Goal: Information Seeking & Learning: Find specific fact

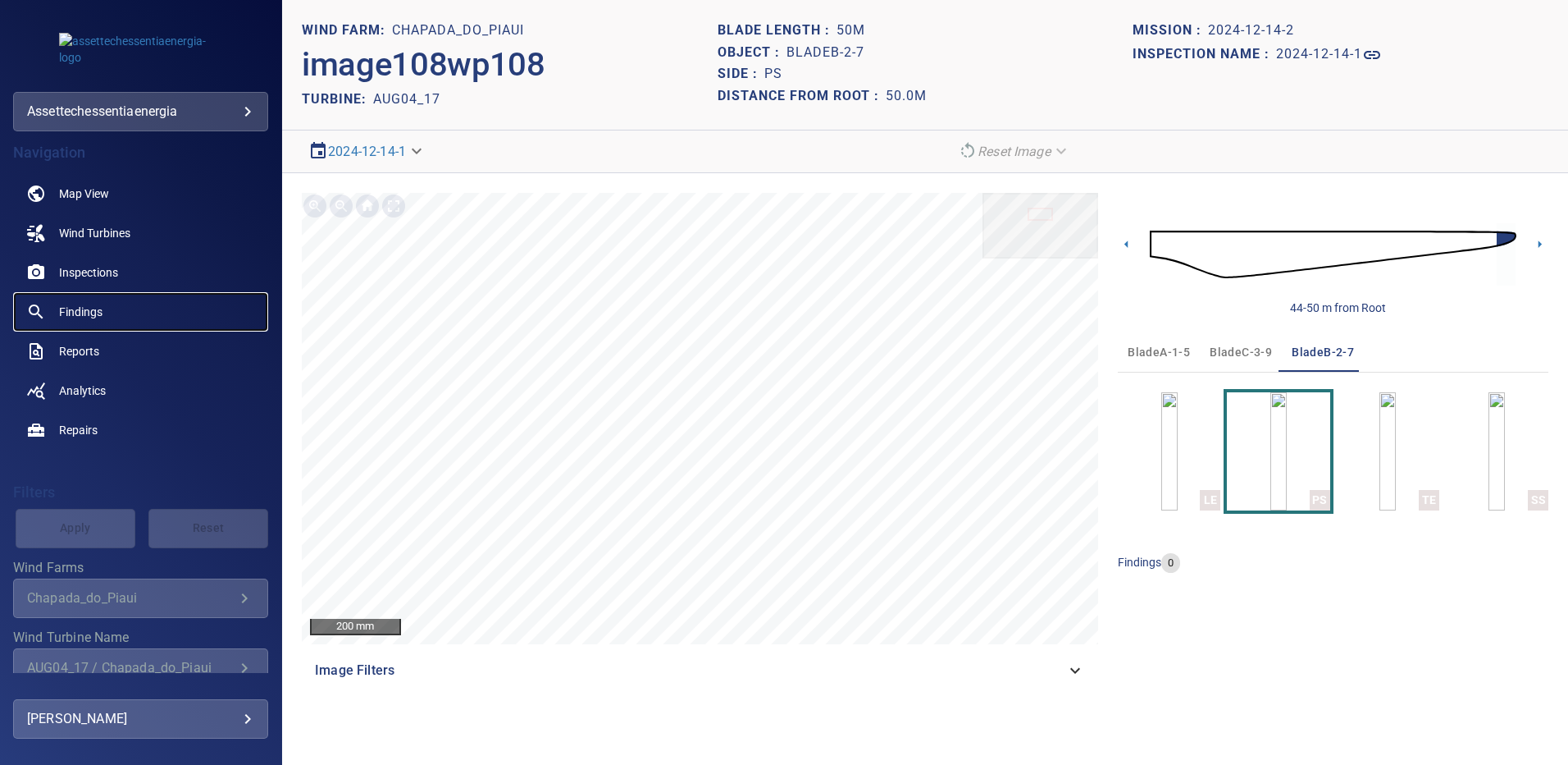
click at [86, 311] on span "Findings" at bounding box center [81, 311] width 43 height 16
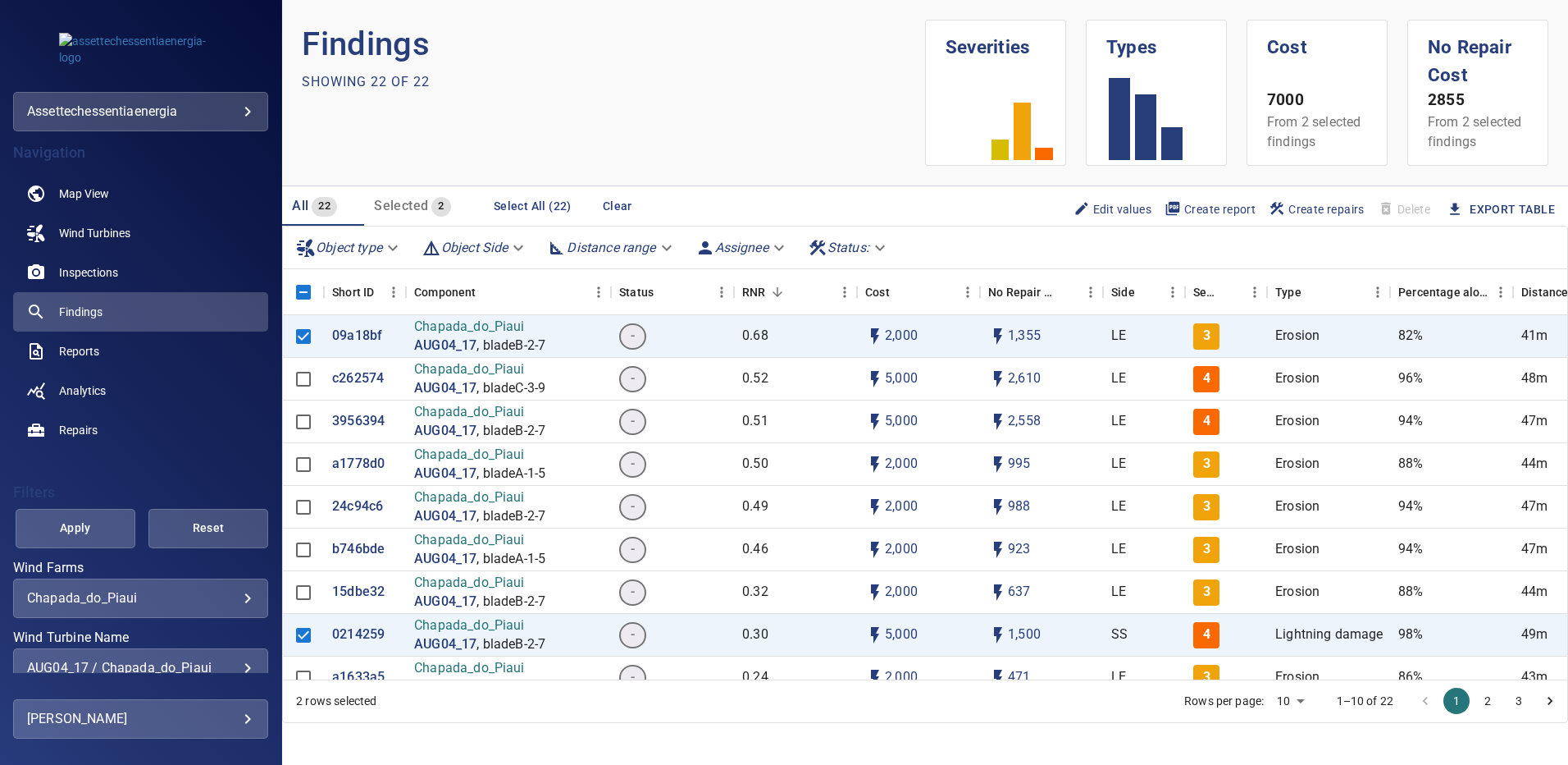
click at [235, 662] on div "AUG04_17 / Chapada_do_Piaui" at bounding box center [140, 667] width 227 height 16
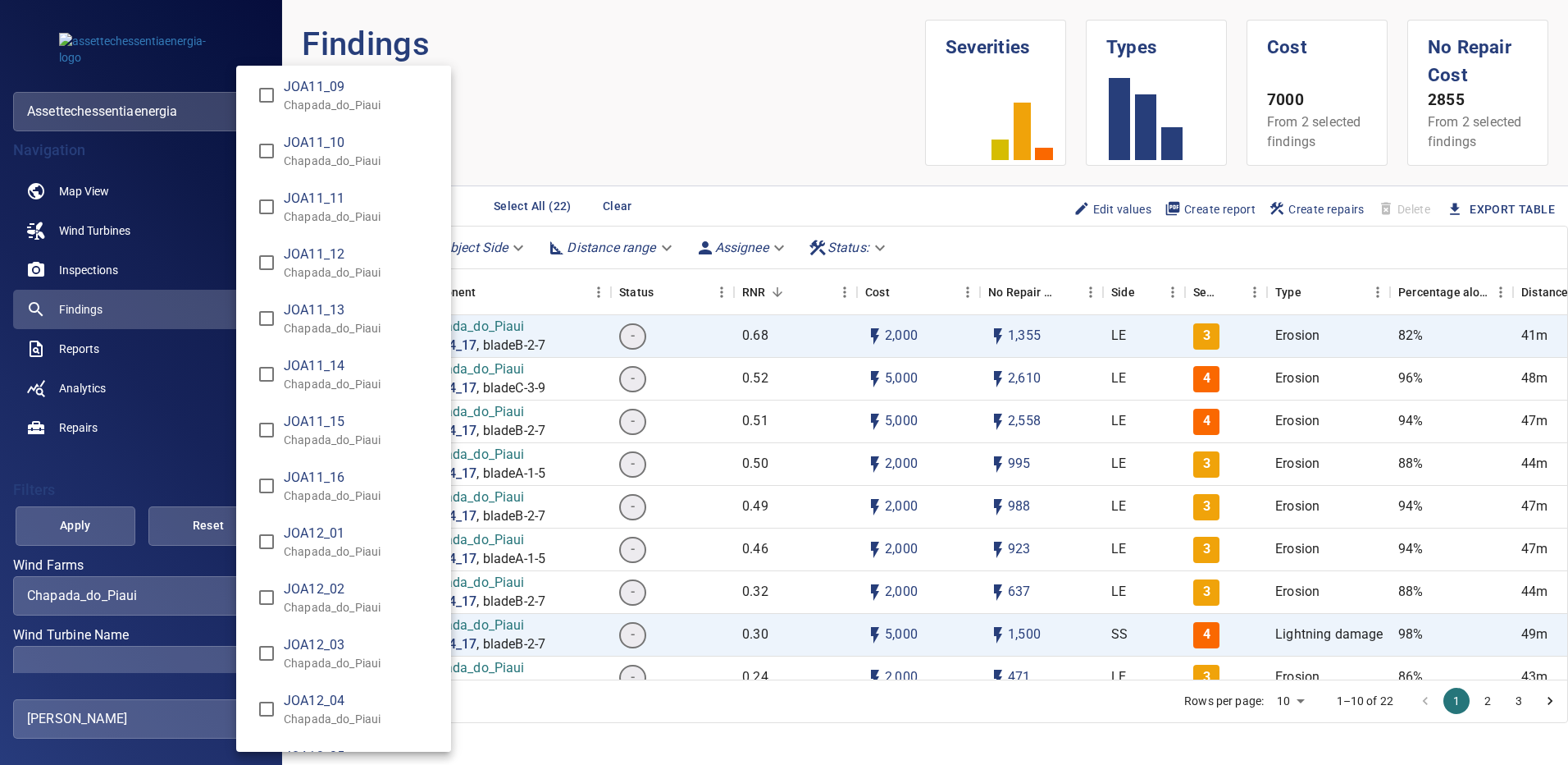
scroll to position [9795, 0]
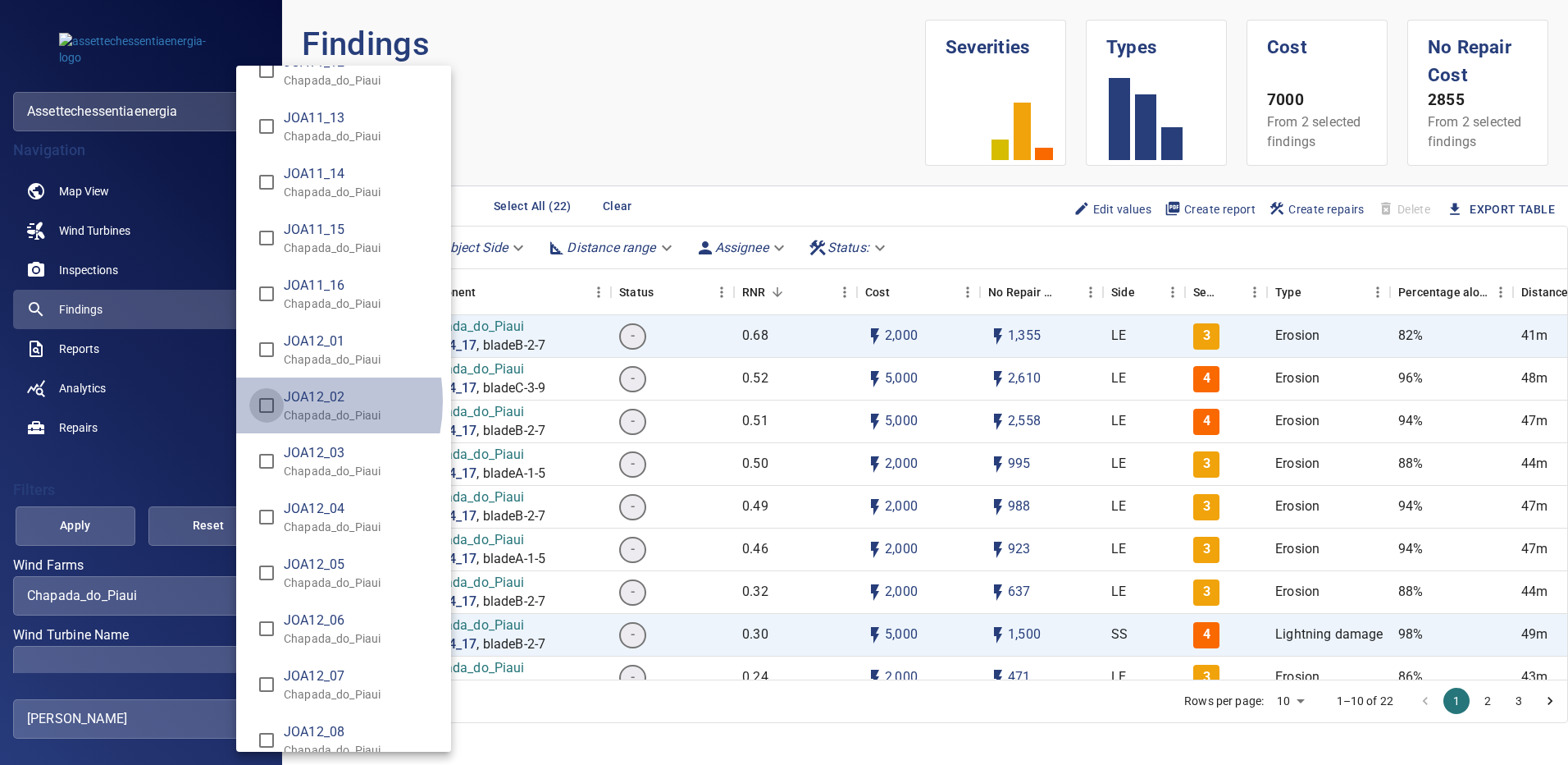
type input "**********"
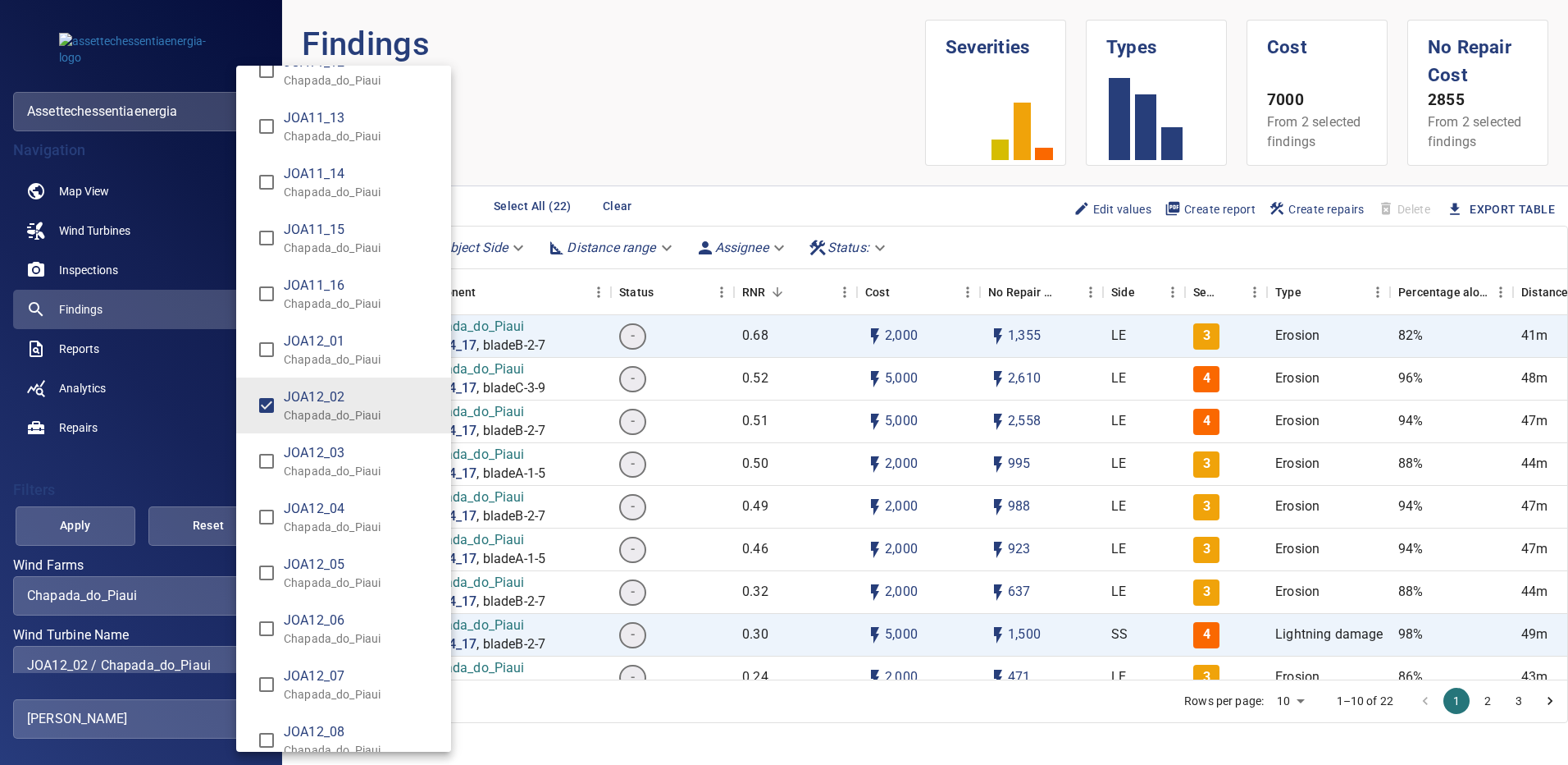
click at [90, 525] on div "Wind Turbine Name" at bounding box center [784, 382] width 1568 height 765
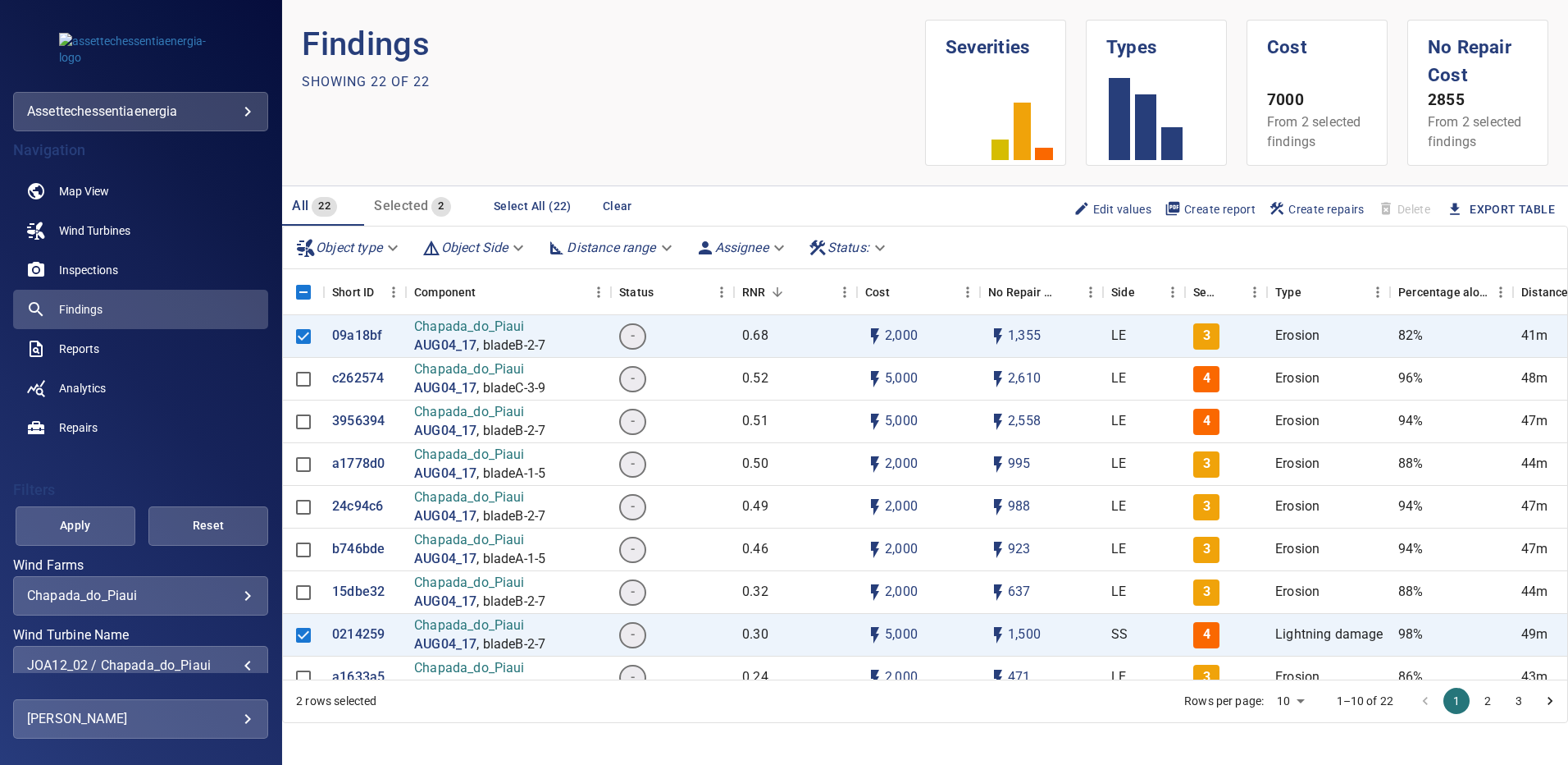
click at [90, 525] on span "Apply" at bounding box center [74, 525] width 78 height 21
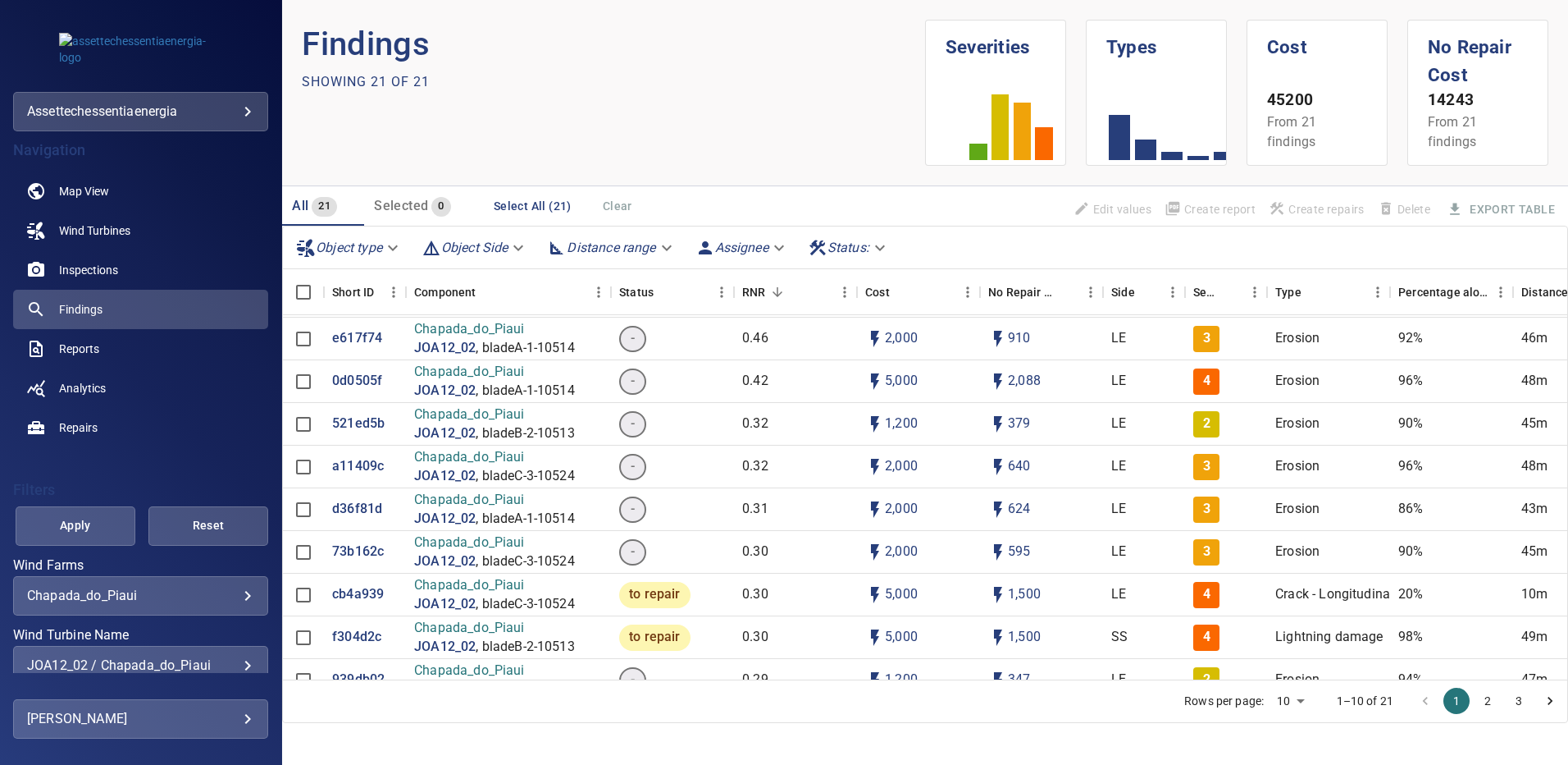
scroll to position [82, 0]
click at [362, 379] on p "0d0505f" at bounding box center [356, 382] width 50 height 19
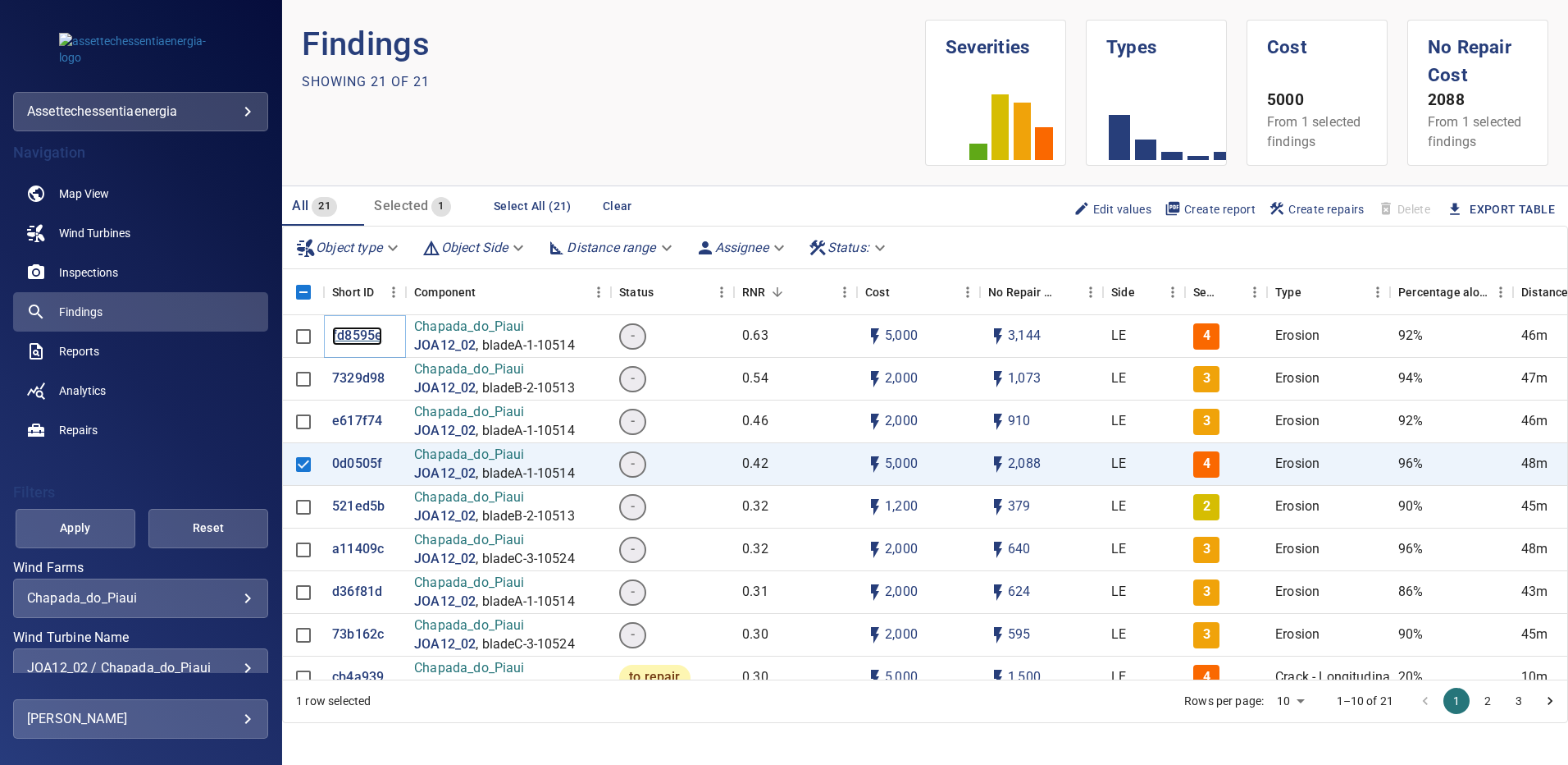
click at [363, 336] on p "fd8595e" at bounding box center [356, 336] width 50 height 19
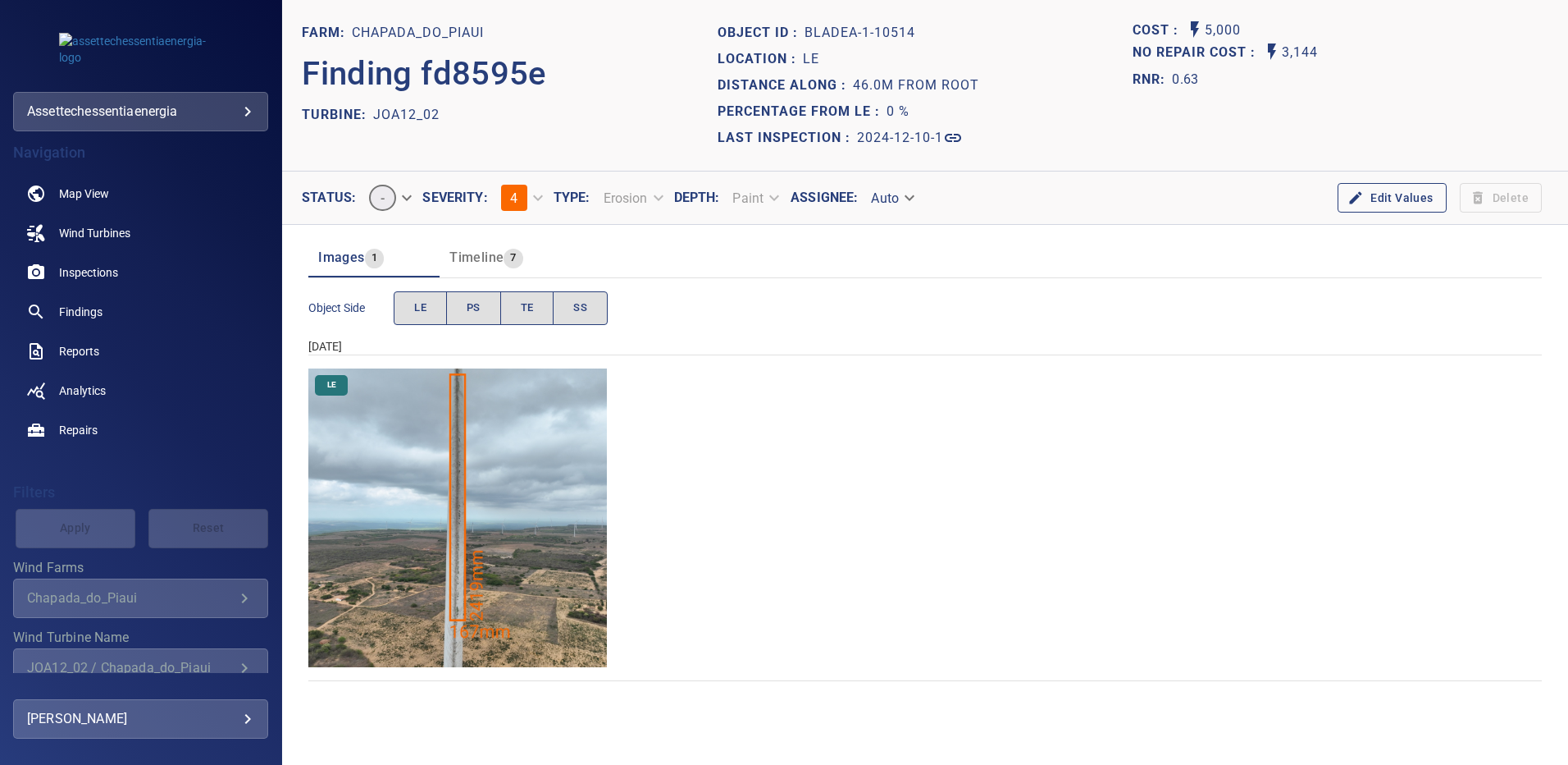
click at [458, 483] on img "Chapada_do_Piaui/JOA12_02/2024-12-10-1/2024-12-10-1/image17wp17.jpg" at bounding box center [457, 518] width 299 height 299
click at [518, 424] on img "Chapada_do_Piaui/JOA12_02/2024-12-10-1/2024-12-10-1/image17wp17.jpg" at bounding box center [457, 518] width 299 height 299
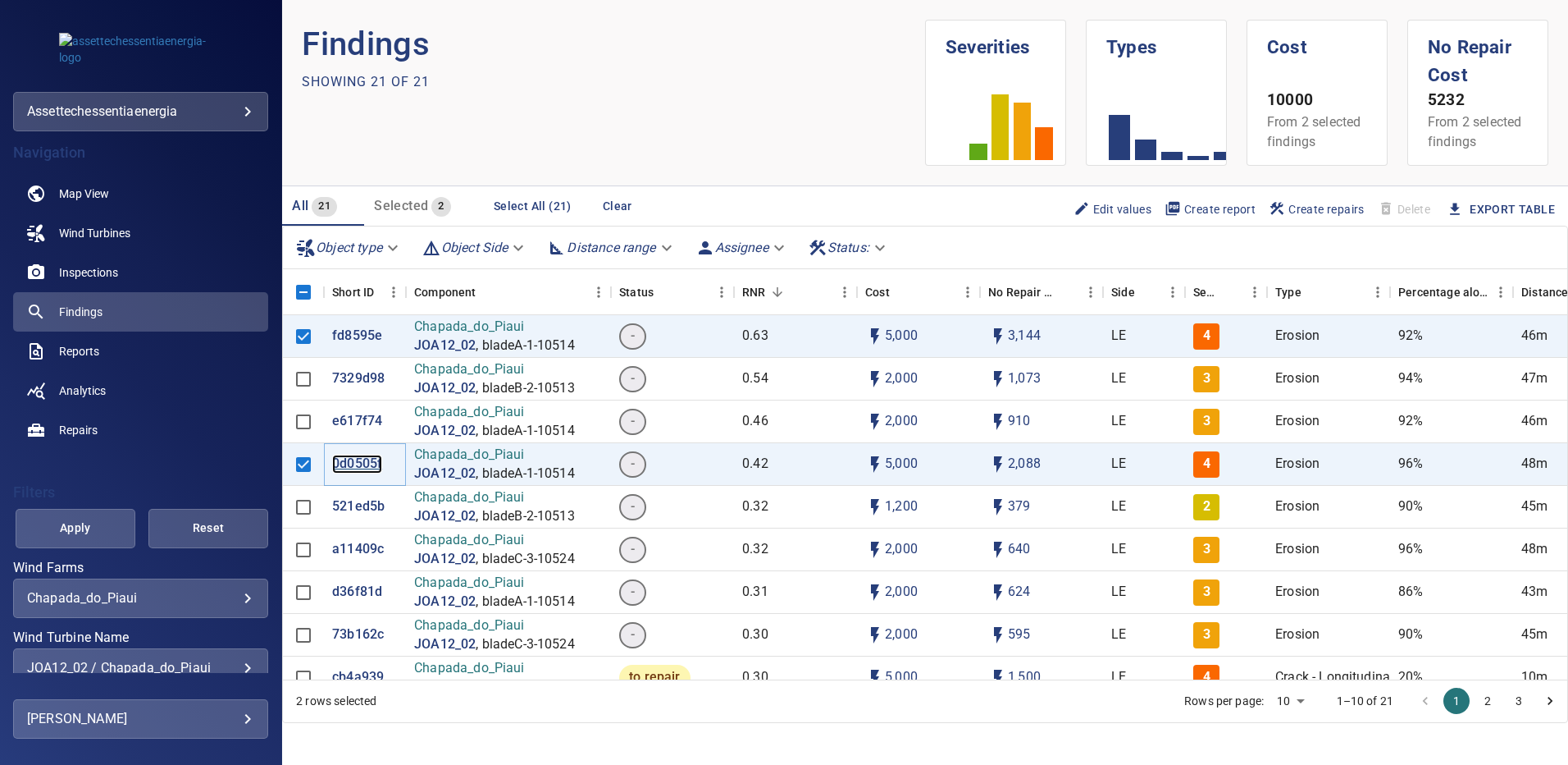
click at [358, 463] on p "0d0505f" at bounding box center [356, 464] width 50 height 19
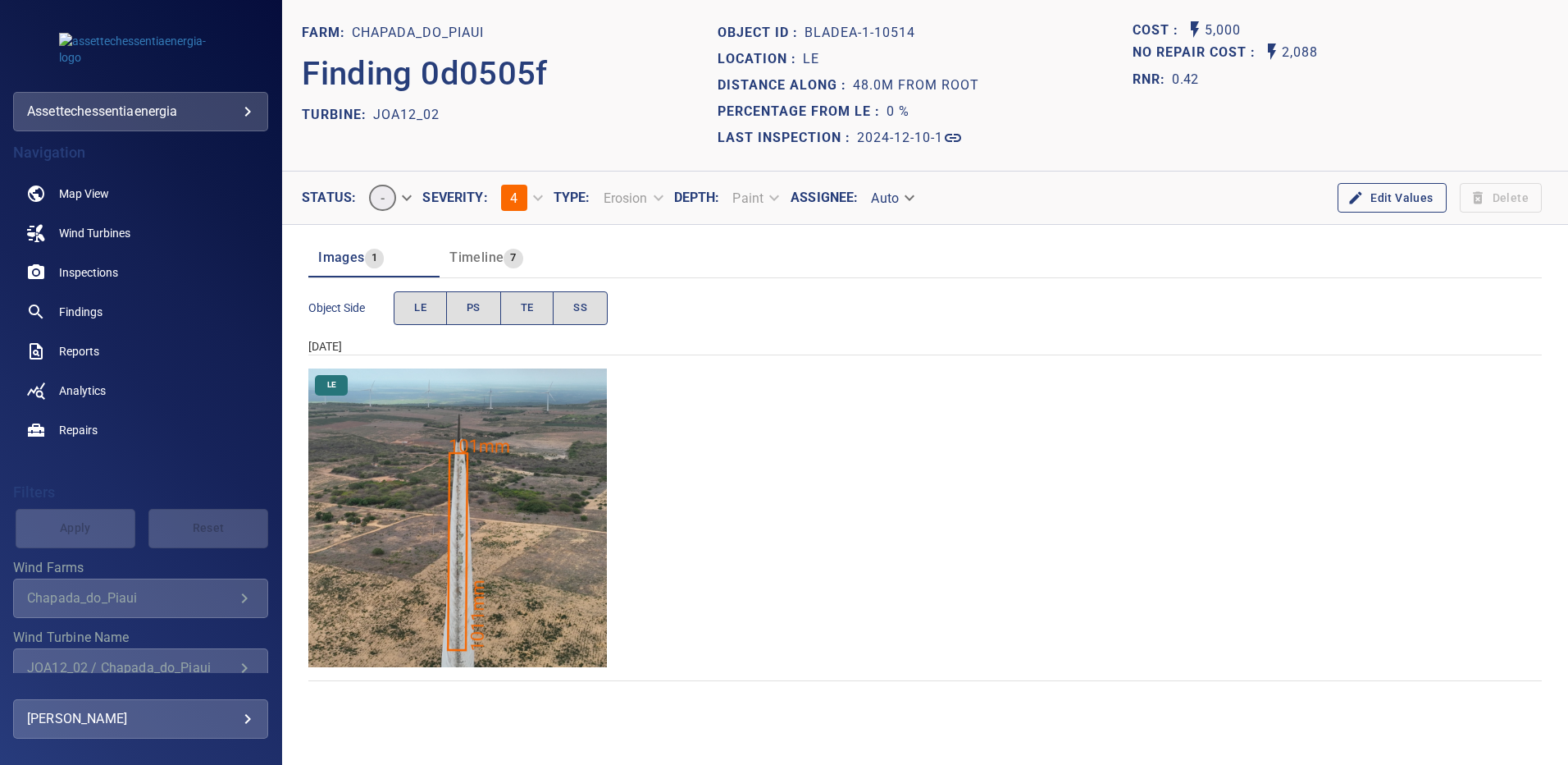
click at [436, 526] on img "Chapada_do_Piaui/JOA12_02/2024-12-10-1/2024-12-10-1/image18wp18.jpg" at bounding box center [457, 518] width 299 height 299
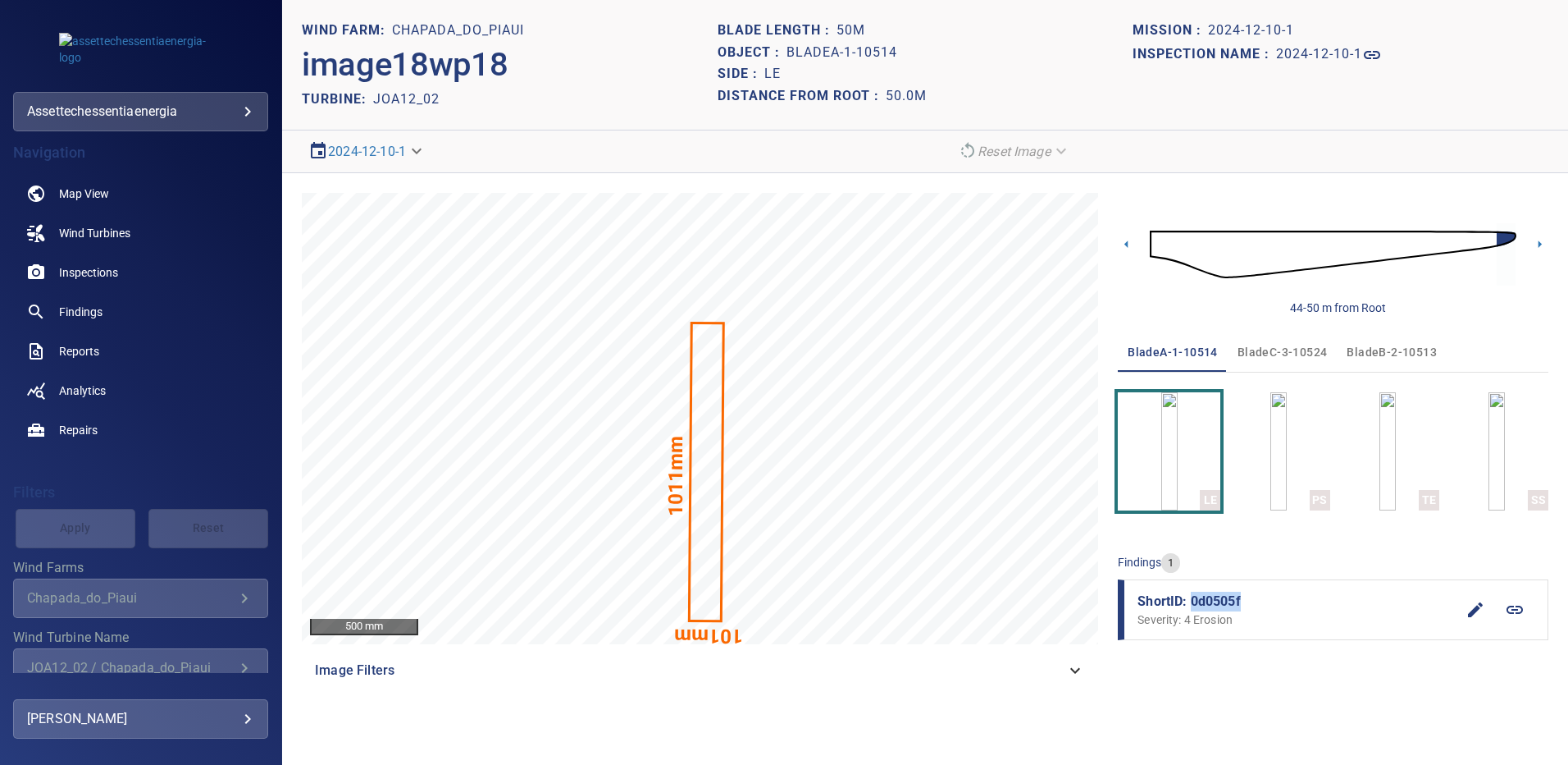
drag, startPoint x: 1242, startPoint y: 601, endPoint x: 1193, endPoint y: 595, distance: 49.4
click at [959, 595] on span "ShortID: 0d0505f" at bounding box center [1296, 601] width 318 height 20
copy span "0d0505f"
